Goal: Communication & Community: Participate in discussion

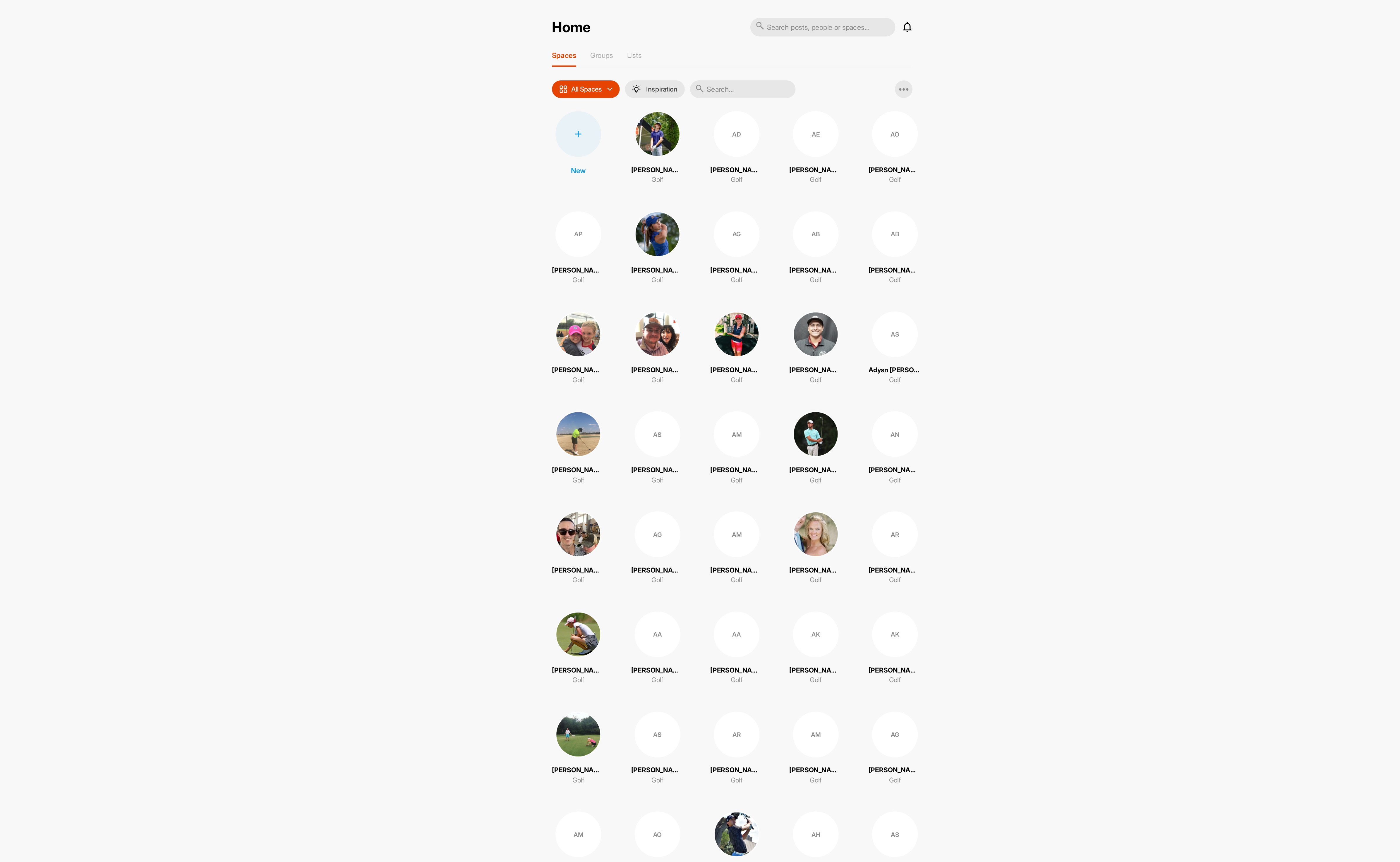
click at [766, 62] on input "text" at bounding box center [751, 60] width 70 height 12
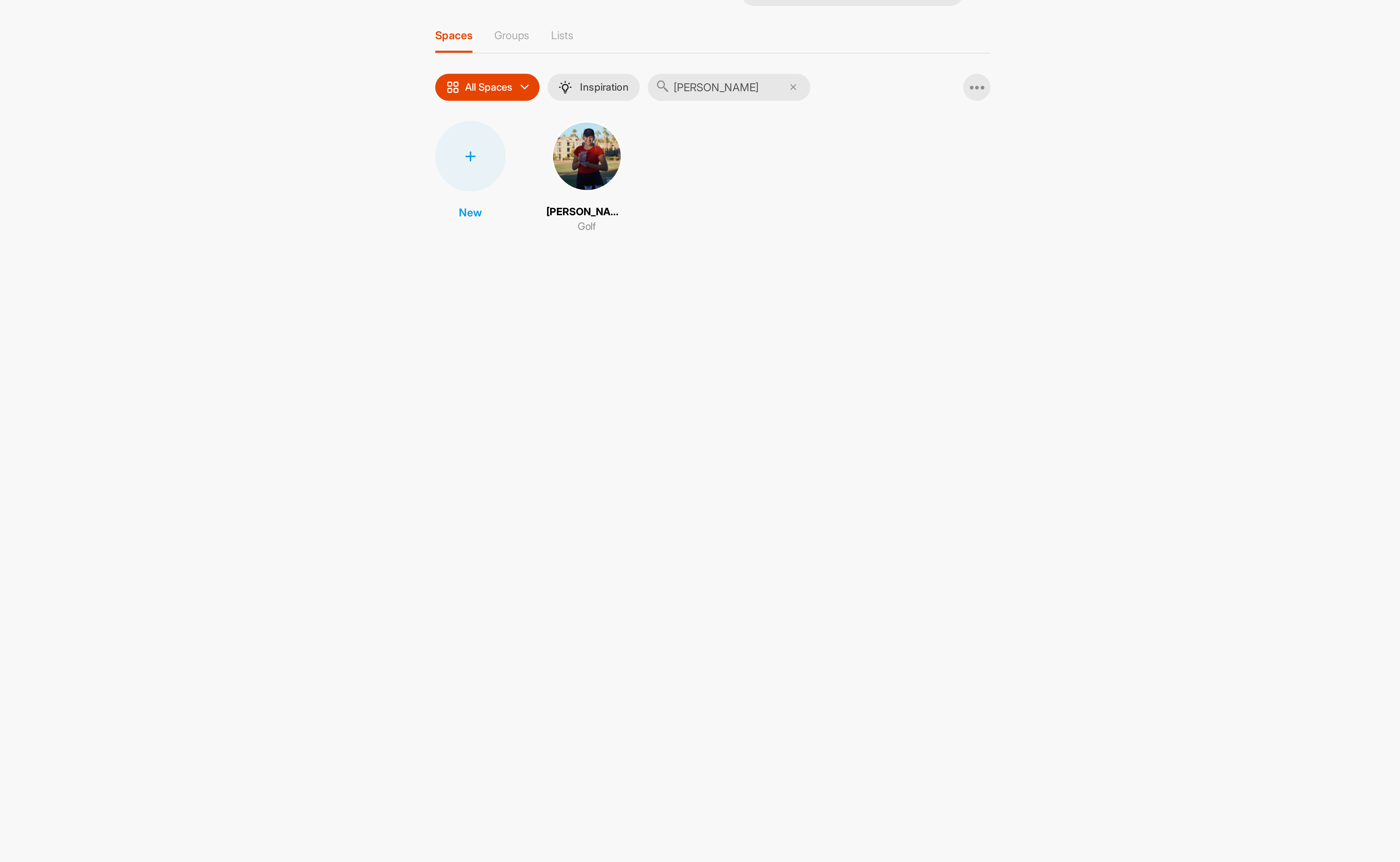
type input "[PERSON_NAME]"
click at [691, 83] on img at bounding box center [690, 89] width 30 height 30
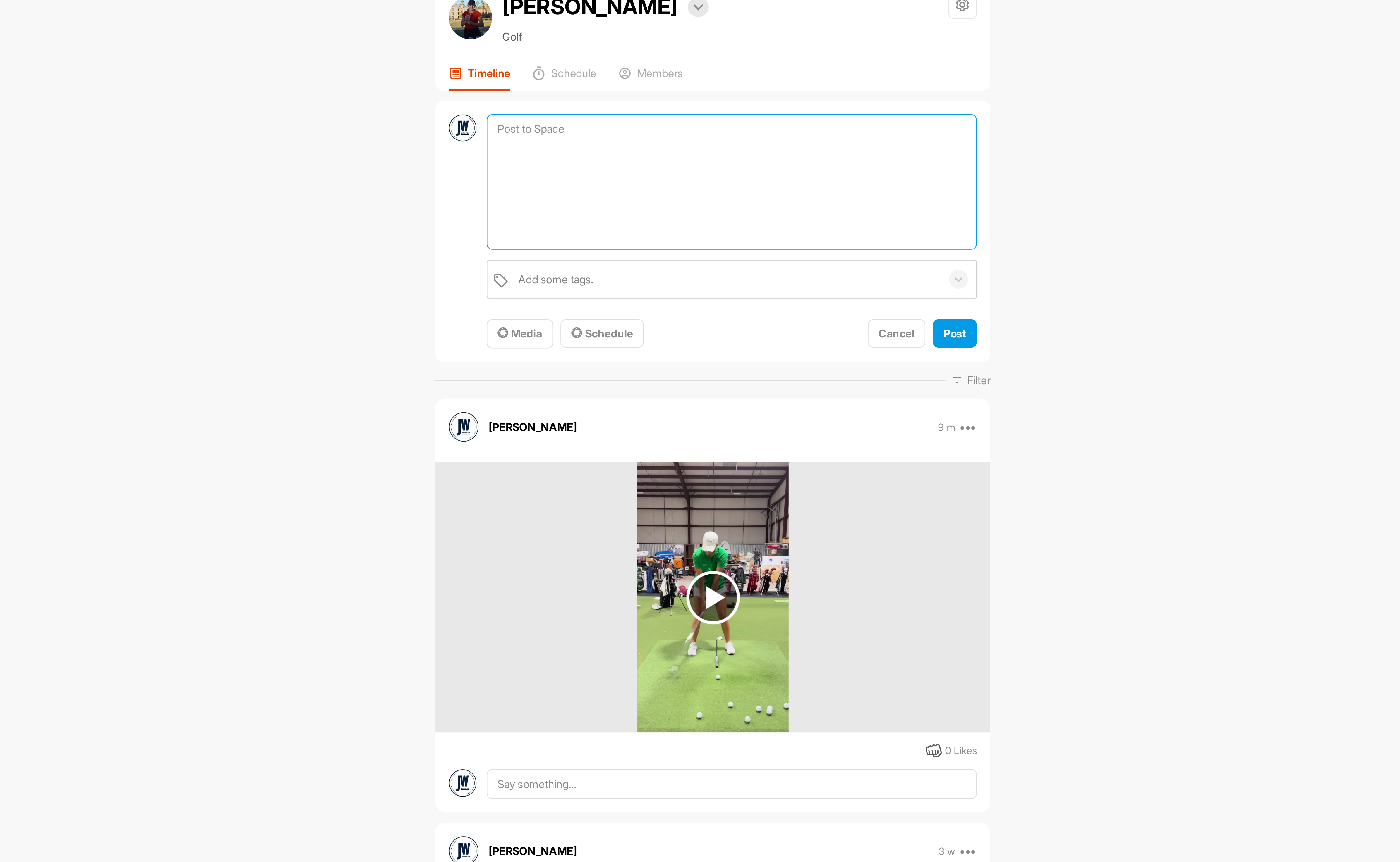
click at [680, 94] on textarea at bounding box center [752, 100] width 212 height 59
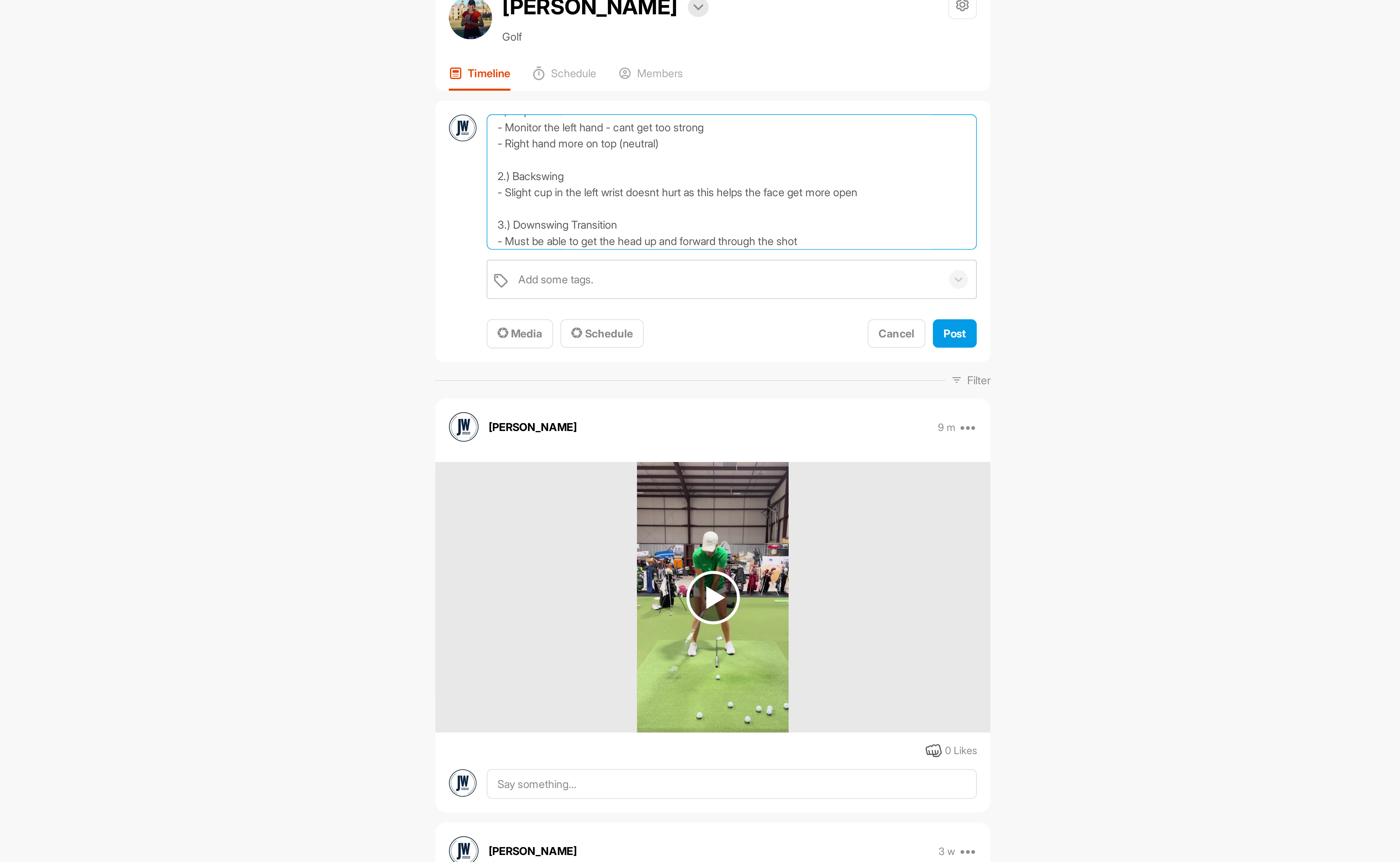
click at [722, 120] on textarea "1.) Grip - Monitor the left hand - cant get too strong - Right hand more on top…" at bounding box center [752, 100] width 212 height 59
click at [791, 130] on textarea "1.) Grip - Monitor the left hand - cant get too strong - Right hand more on top…" at bounding box center [752, 100] width 212 height 59
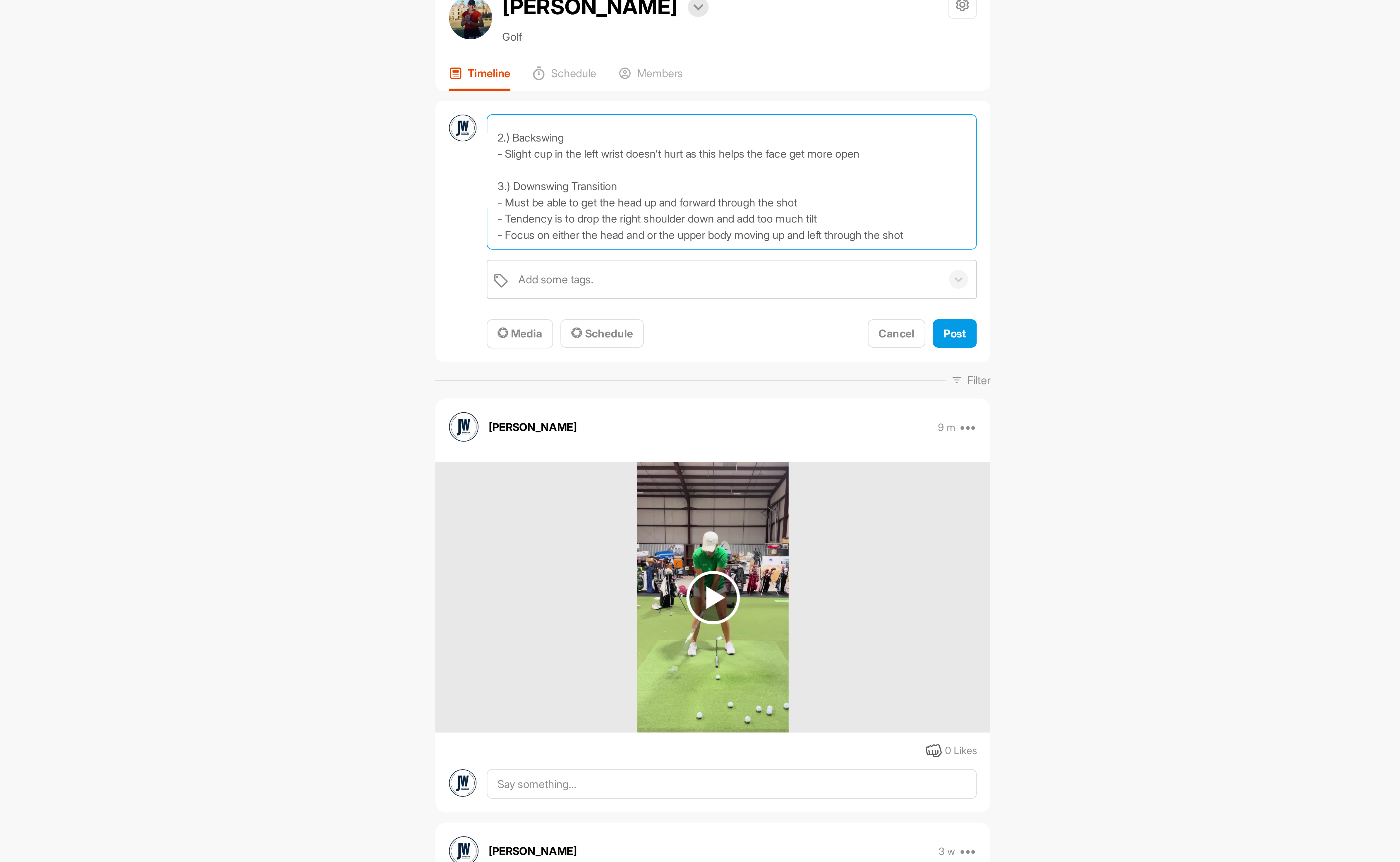
scroll to position [36, 0]
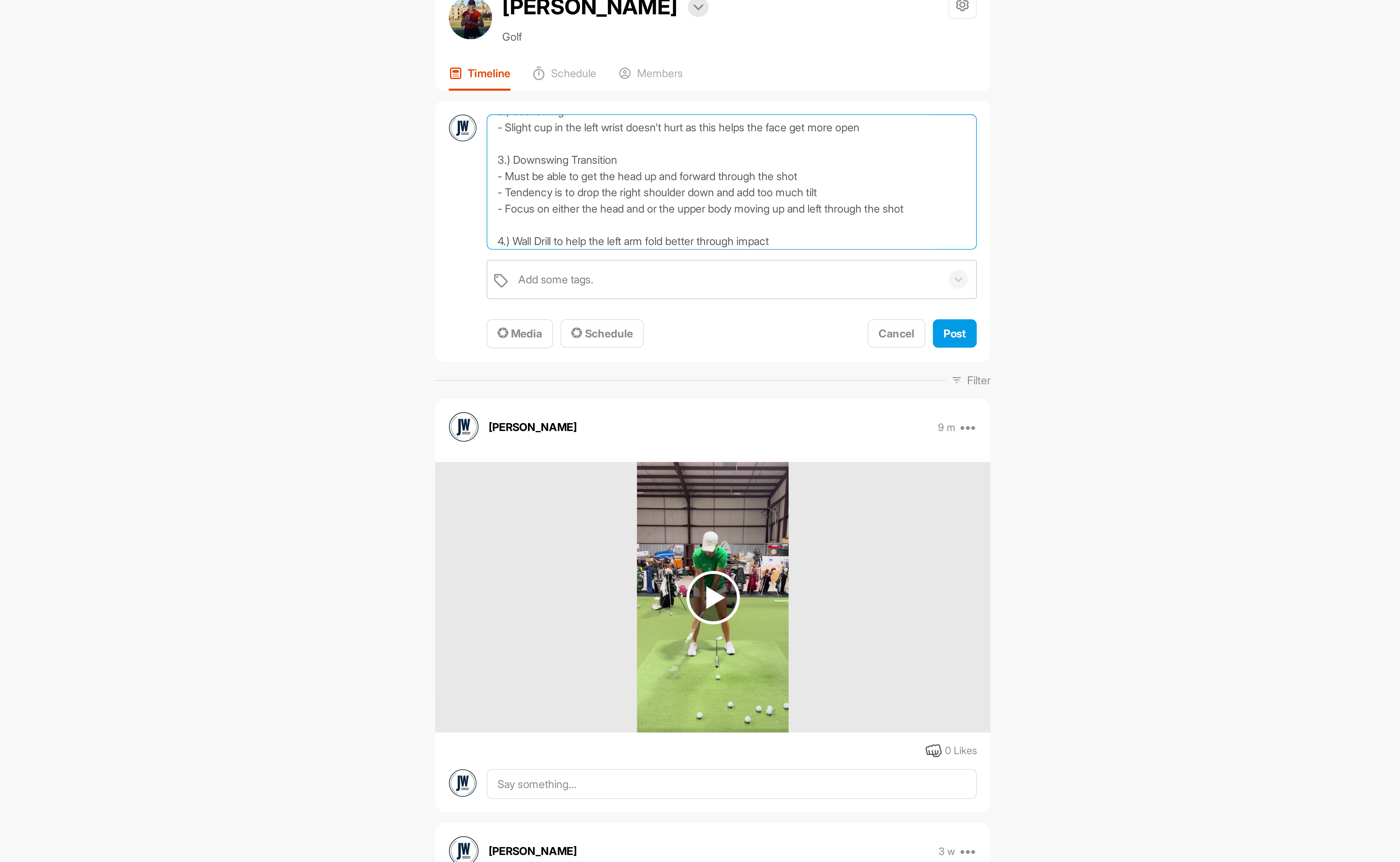
click at [835, 126] on textarea "1.) Grip - Monitor the left hand - cant get too strong - Right hand more on top…" at bounding box center [752, 100] width 212 height 59
type textarea "1.) Grip - Monitor the left hand - cant get too strong - Right hand more on top…"
click at [846, 169] on span "Post" at bounding box center [849, 166] width 10 height 6
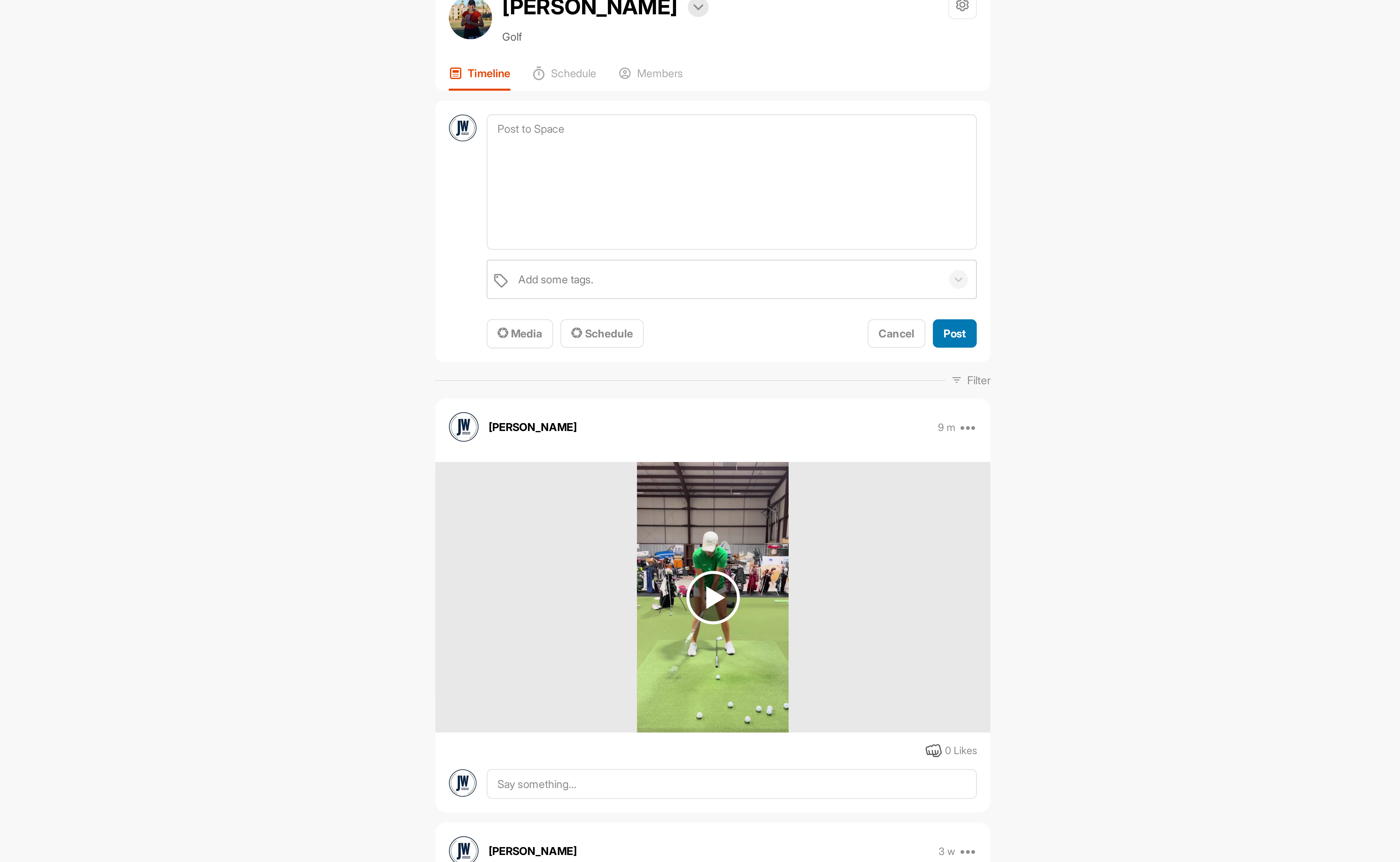
scroll to position [0, 0]
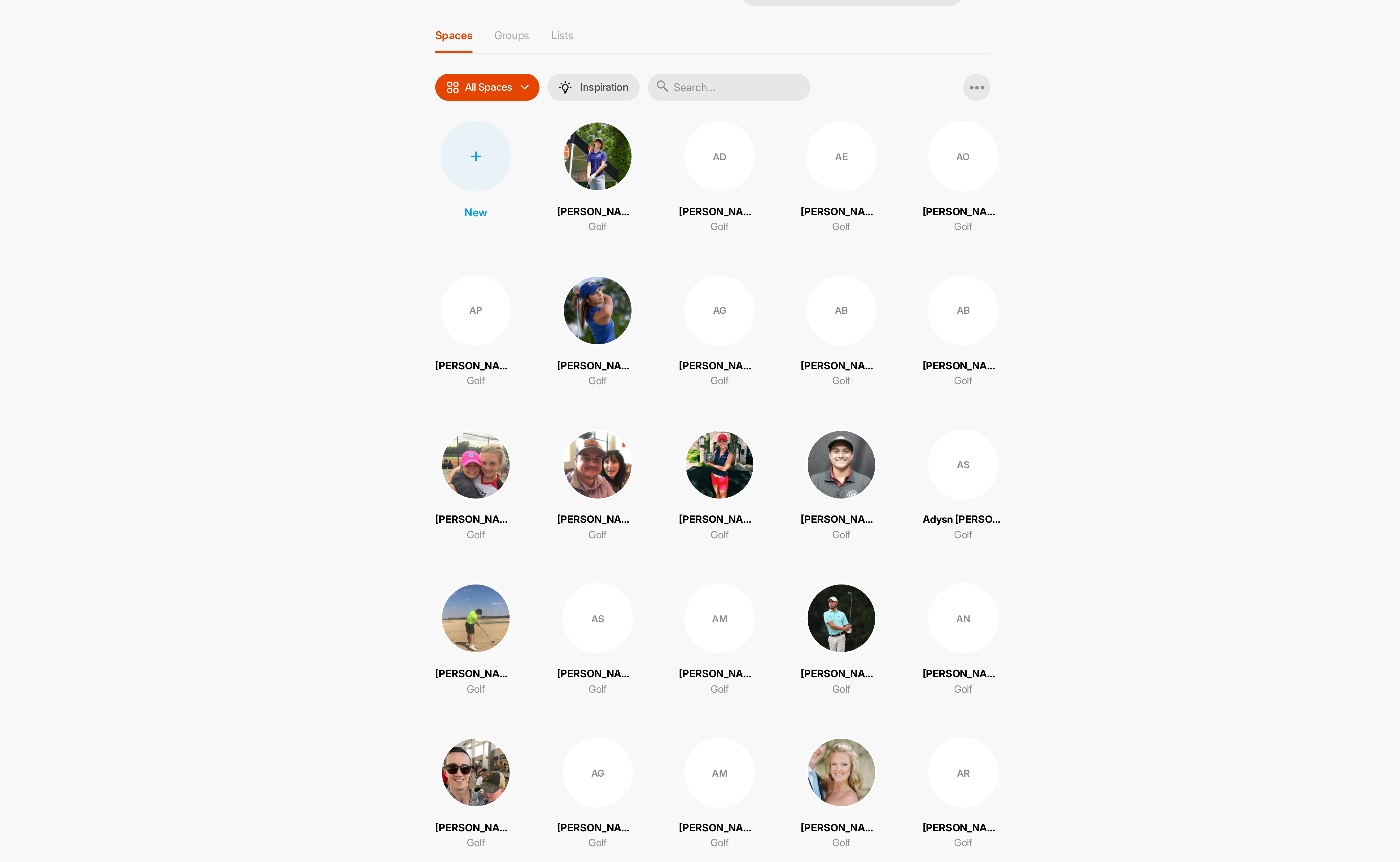
click at [742, 59] on input "text" at bounding box center [751, 60] width 70 height 12
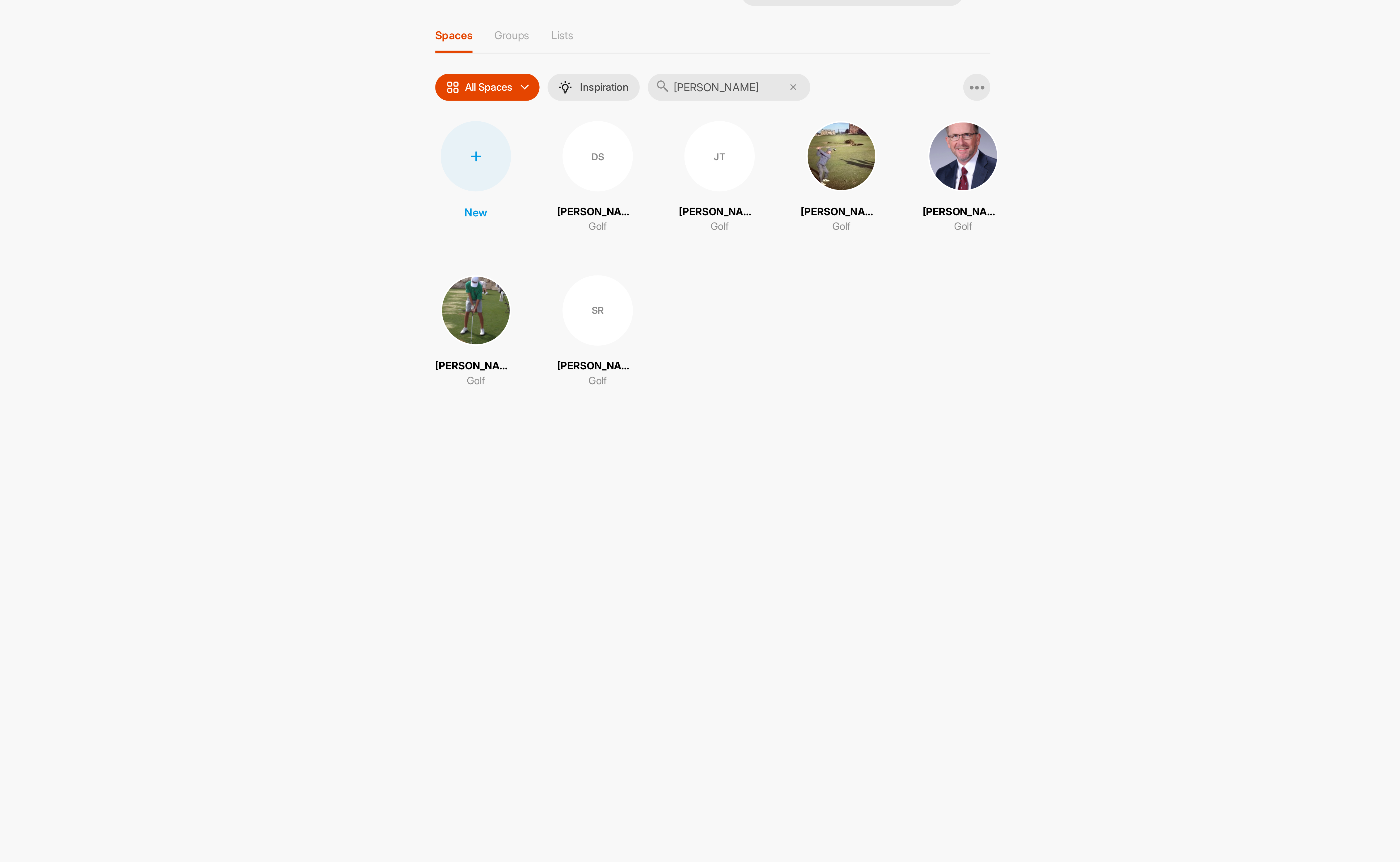
type input "[PERSON_NAME]"
click at [698, 165] on div "SR" at bounding box center [695, 156] width 30 height 30
